Goal: Book appointment/travel/reservation

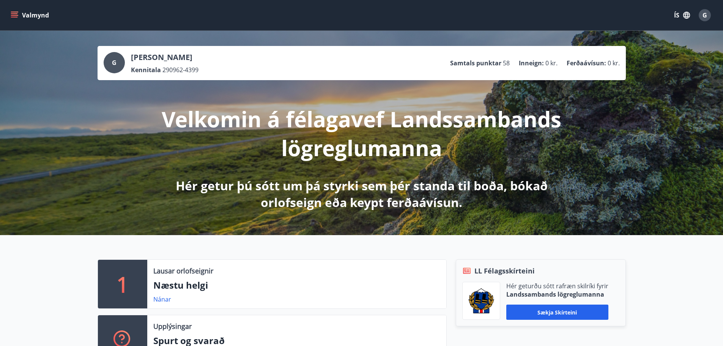
click at [31, 14] on button "Valmynd" at bounding box center [30, 15] width 43 height 14
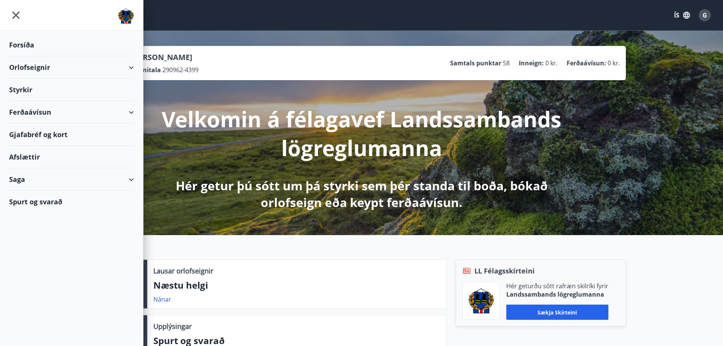
click at [25, 115] on div "Ferðaávísun" at bounding box center [71, 112] width 125 height 22
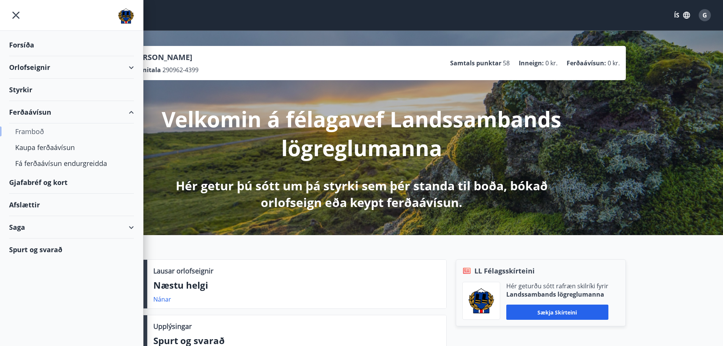
click at [27, 130] on div "Framboð" at bounding box center [71, 131] width 113 height 16
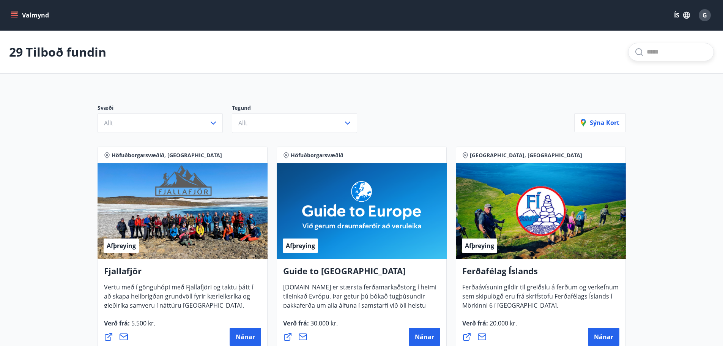
click at [663, 54] on input "text" at bounding box center [677, 52] width 61 height 12
click at [657, 76] on span "[GEOGRAPHIC_DATA] By [GEOGRAPHIC_DATA]" at bounding box center [651, 81] width 113 height 18
type input "**********"
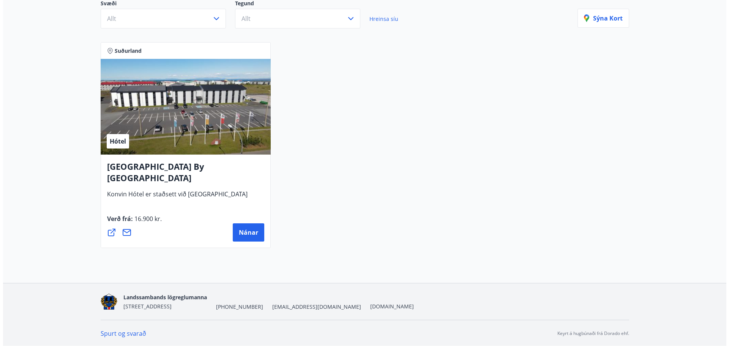
scroll to position [105, 0]
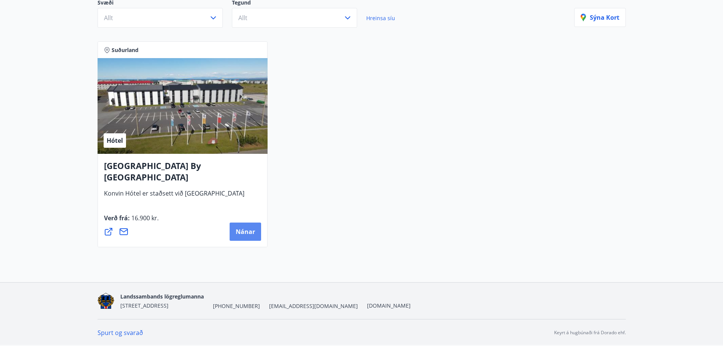
click at [243, 226] on button "Nánar" at bounding box center [245, 231] width 31 height 18
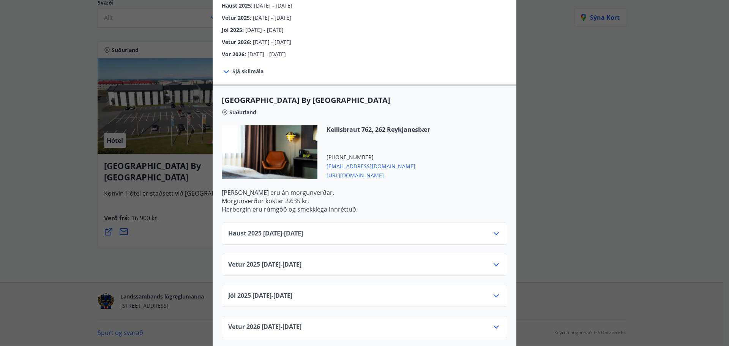
scroll to position [150, 0]
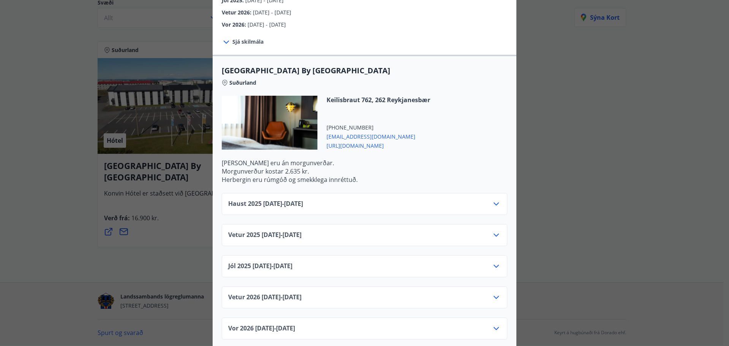
click at [493, 199] on icon at bounding box center [495, 203] width 9 height 9
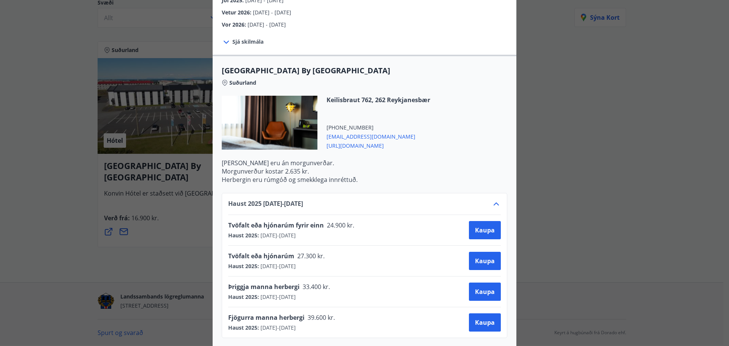
scroll to position [188, 0]
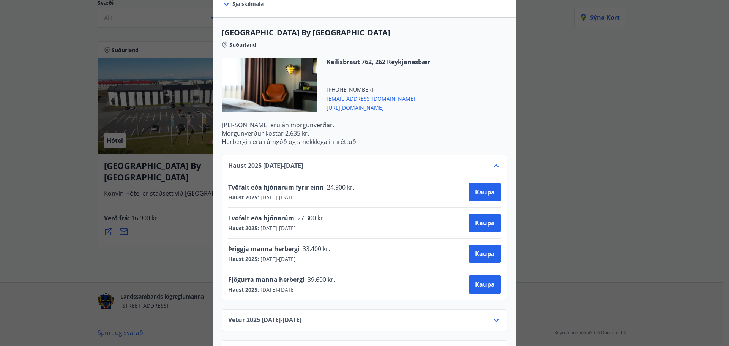
click at [493, 161] on icon at bounding box center [495, 165] width 9 height 9
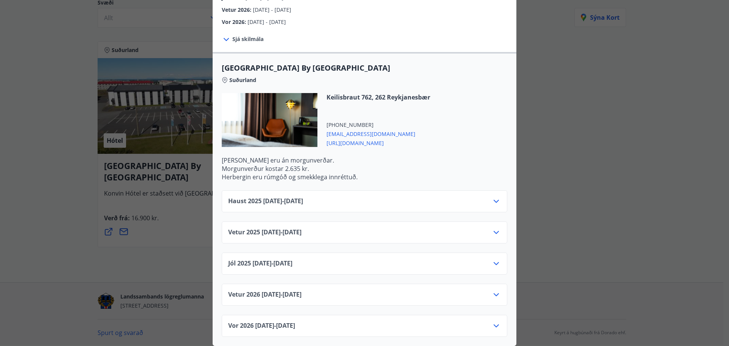
scroll to position [150, 0]
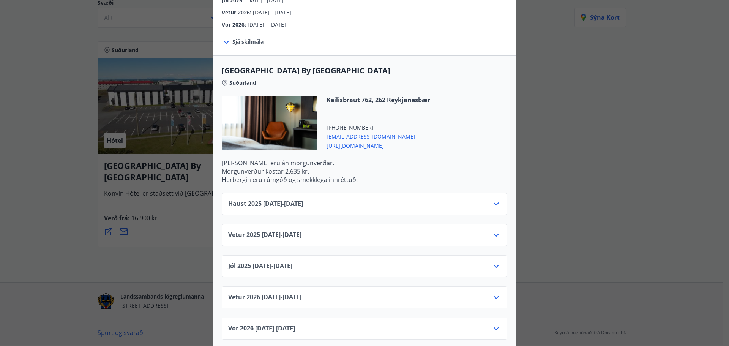
click at [495, 230] on icon at bounding box center [495, 234] width 9 height 9
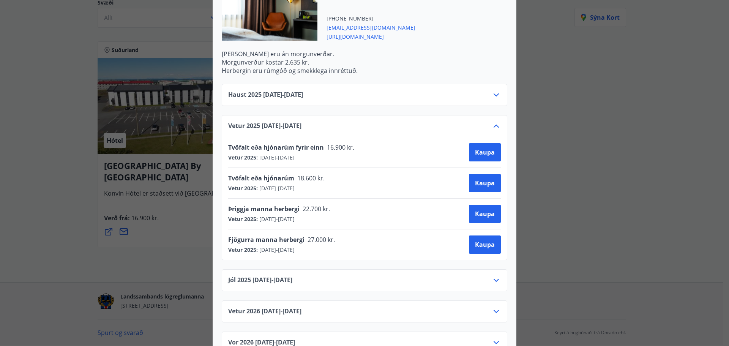
scroll to position [264, 0]
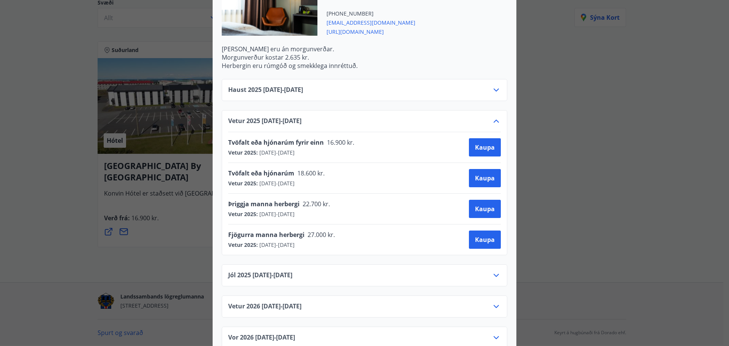
click at [493, 121] on div "Vetur [PHONE_NUMBER][DATE] - [DATE]" at bounding box center [364, 124] width 272 height 15
click at [493, 117] on icon at bounding box center [495, 121] width 9 height 9
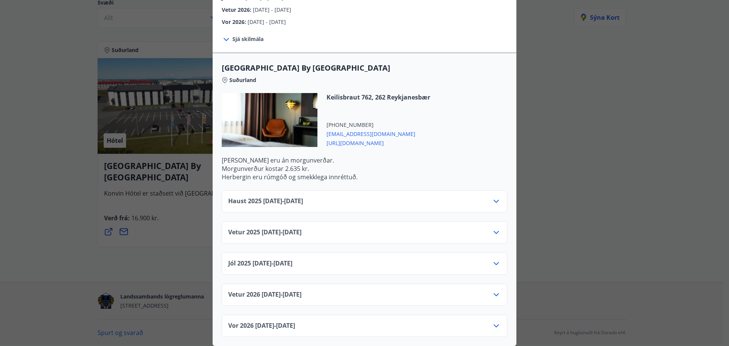
scroll to position [150, 0]
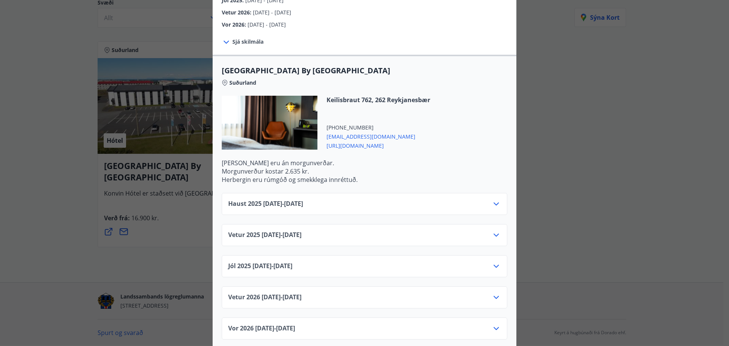
click at [495, 261] on icon at bounding box center [495, 265] width 9 height 9
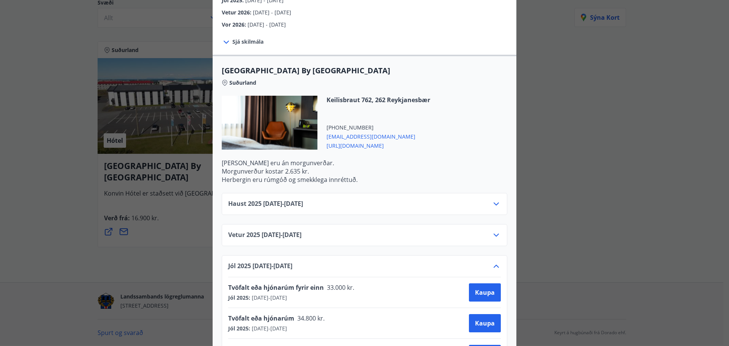
scroll to position [264, 0]
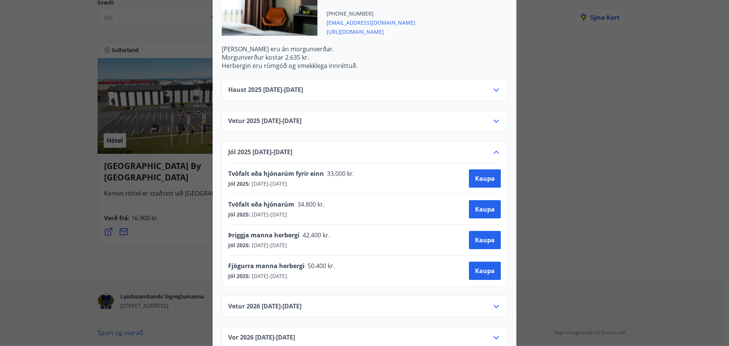
click at [494, 148] on icon at bounding box center [495, 152] width 9 height 9
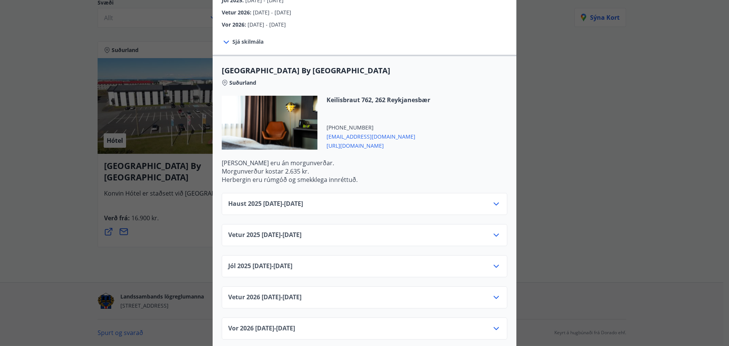
click at [495, 293] on icon at bounding box center [495, 297] width 9 height 9
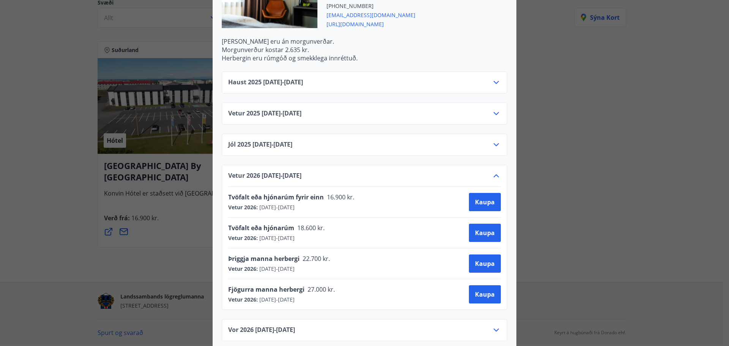
scroll to position [273, 0]
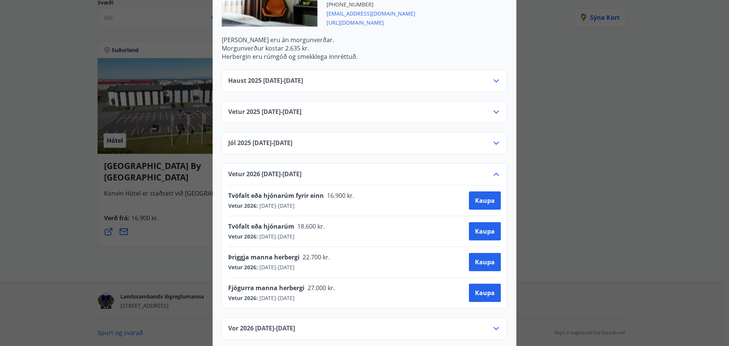
click at [495, 324] on icon at bounding box center [495, 328] width 9 height 9
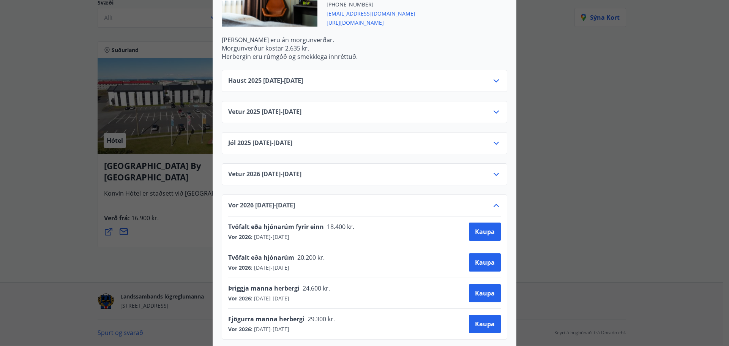
click at [492, 201] on icon at bounding box center [495, 205] width 9 height 9
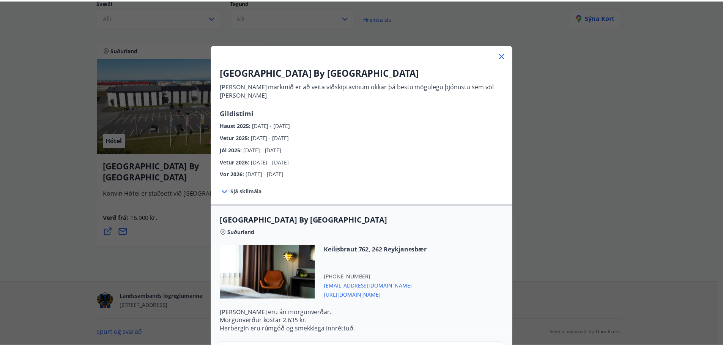
scroll to position [0, 0]
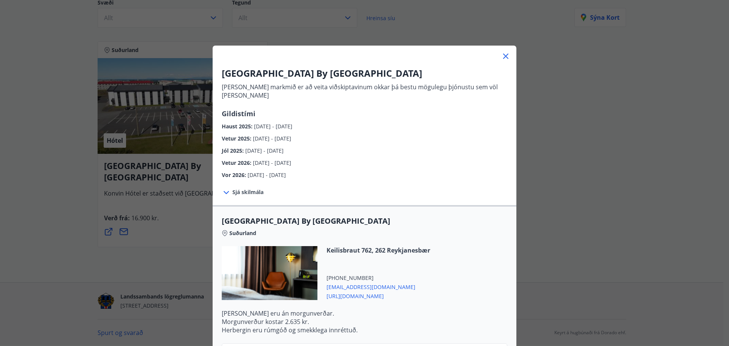
click at [502, 59] on icon at bounding box center [505, 56] width 9 height 9
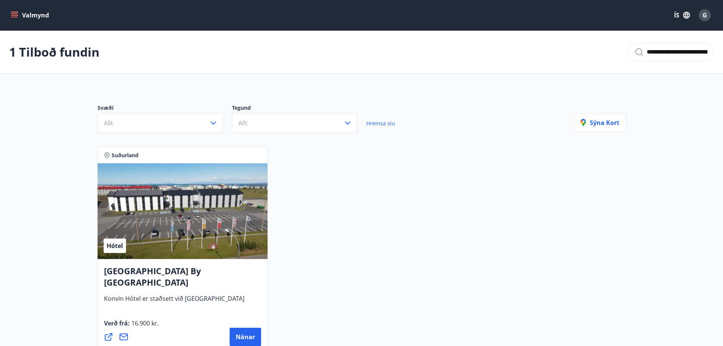
click at [654, 55] on input "**********" at bounding box center [677, 52] width 61 height 12
click at [652, 53] on input "**********" at bounding box center [677, 52] width 61 height 12
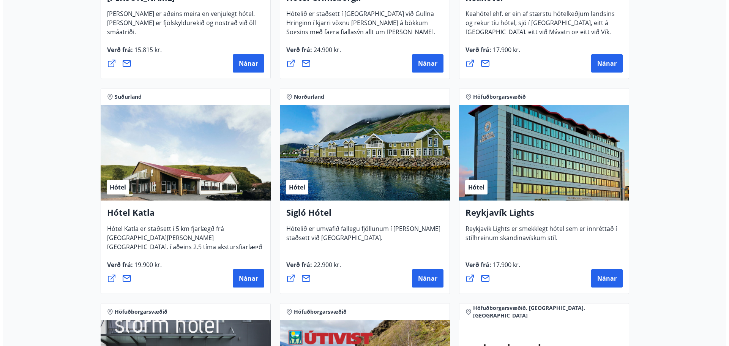
scroll to position [531, 0]
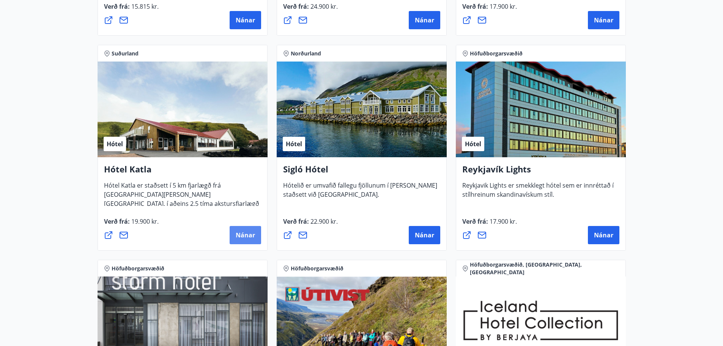
click at [244, 238] on span "Nánar" at bounding box center [245, 235] width 19 height 8
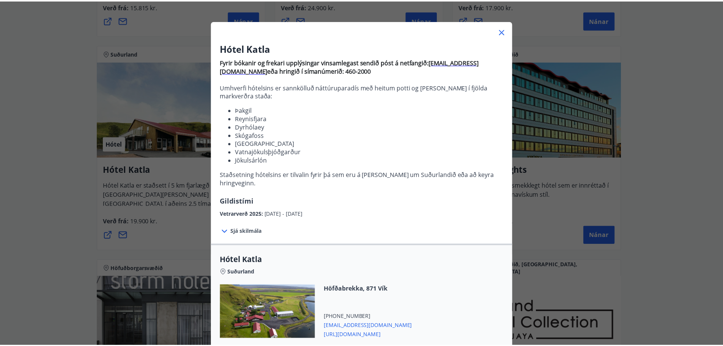
scroll to position [0, 0]
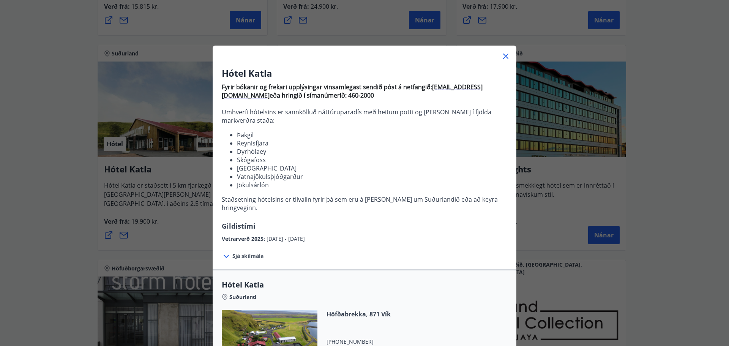
click at [503, 55] on icon at bounding box center [505, 56] width 9 height 9
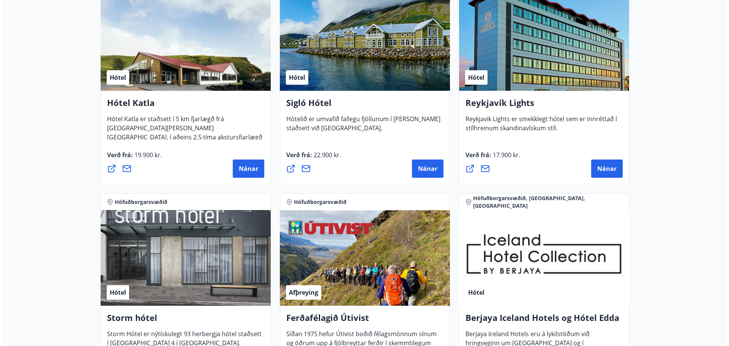
scroll to position [759, 0]
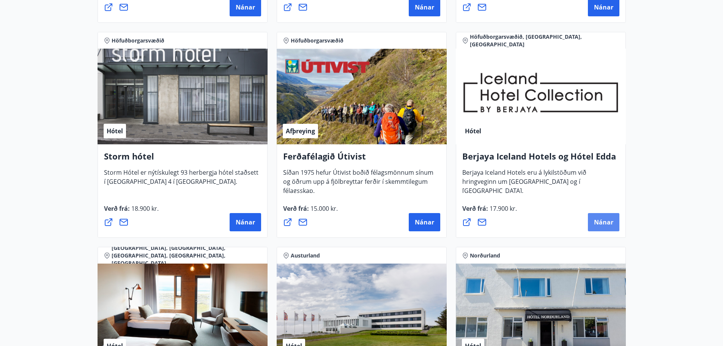
click at [596, 222] on span "Nánar" at bounding box center [603, 222] width 19 height 8
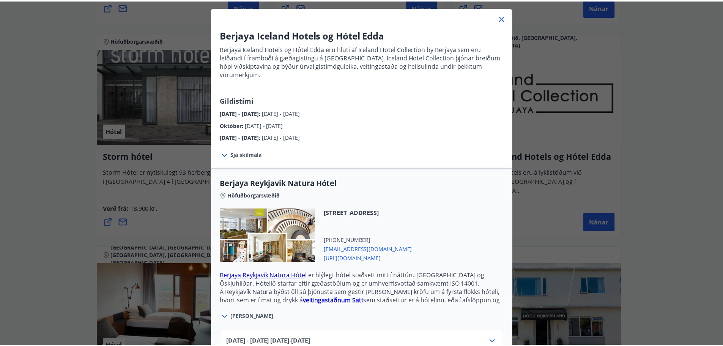
scroll to position [0, 0]
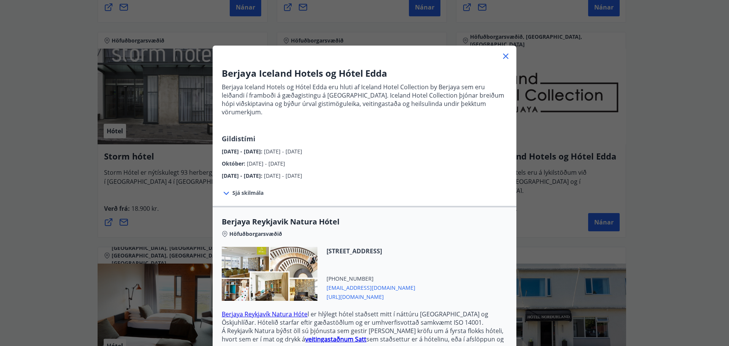
click at [501, 53] on icon at bounding box center [505, 56] width 9 height 9
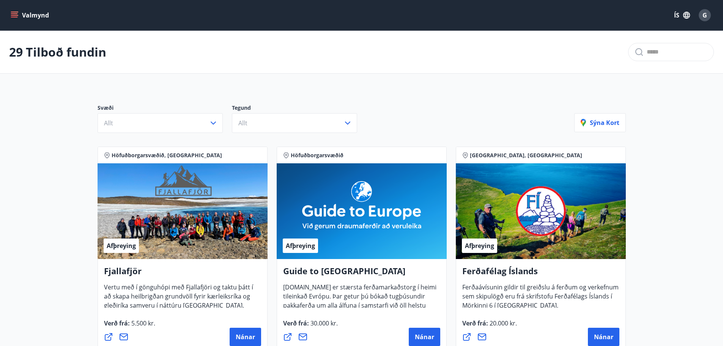
click at [709, 16] on div "G" at bounding box center [705, 15] width 12 height 12
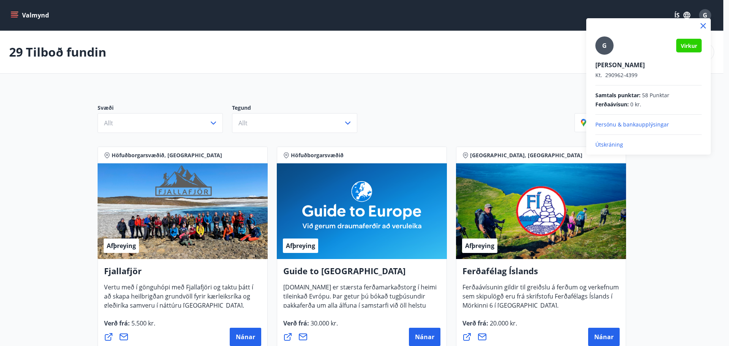
click at [614, 144] on p "Útskráning" at bounding box center [648, 145] width 106 height 8
